Goal: Task Accomplishment & Management: Manage account settings

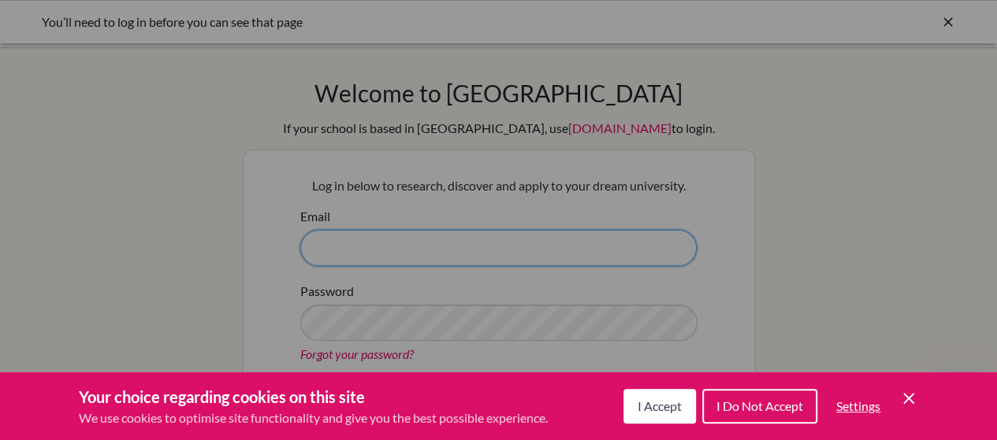
type input "osamah@rwadubai.com"
click at [640, 406] on span "I Accept" at bounding box center [659, 406] width 44 height 15
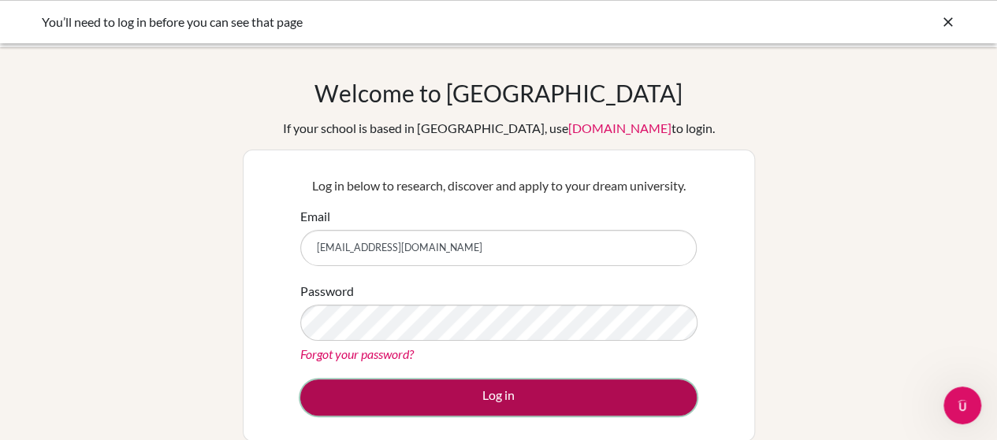
click at [492, 392] on button "Log in" at bounding box center [498, 398] width 396 height 36
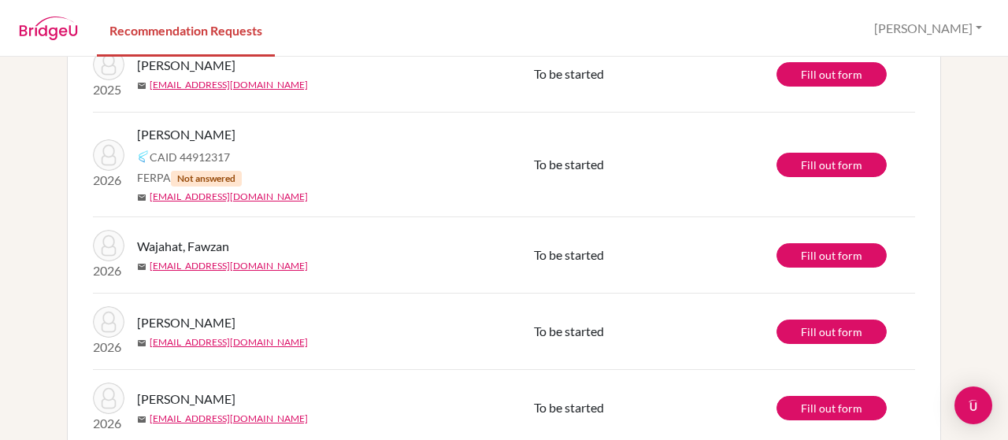
scroll to position [179, 0]
